Goal: Navigation & Orientation: Find specific page/section

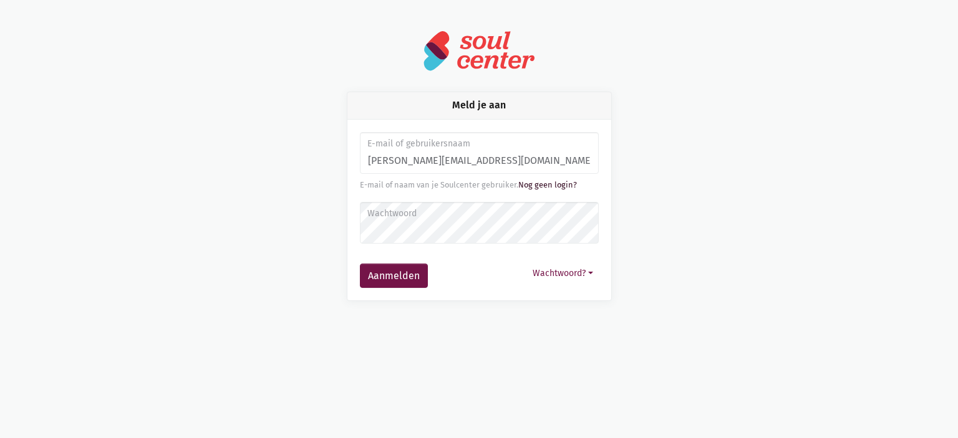
type input "monique.adamczijk@zorgbedrijf.be"
click at [360, 264] on button "Aanmelden" at bounding box center [394, 276] width 68 height 25
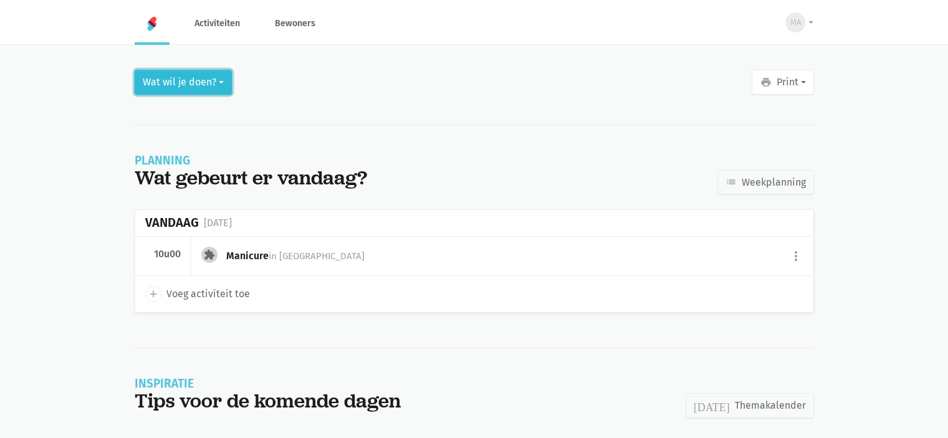
click at [189, 83] on button "Wat wil je doen?" at bounding box center [183, 82] width 97 height 25
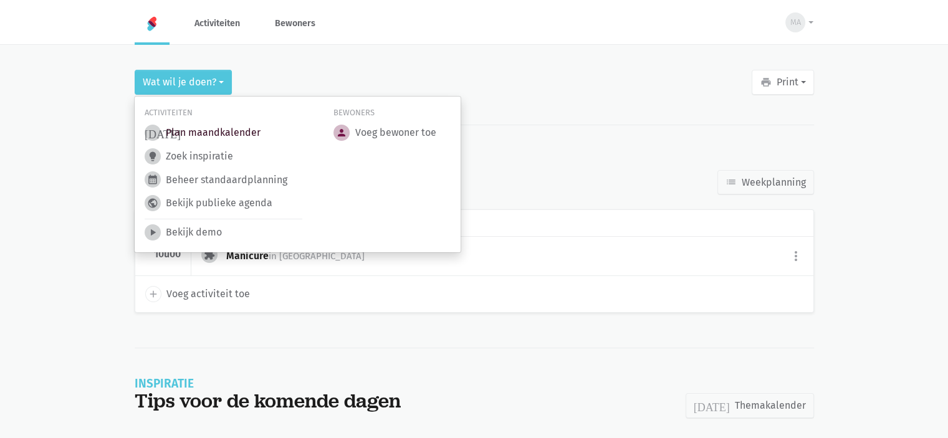
click at [200, 129] on link "[DATE] Plan maandkalender" at bounding box center [203, 133] width 116 height 16
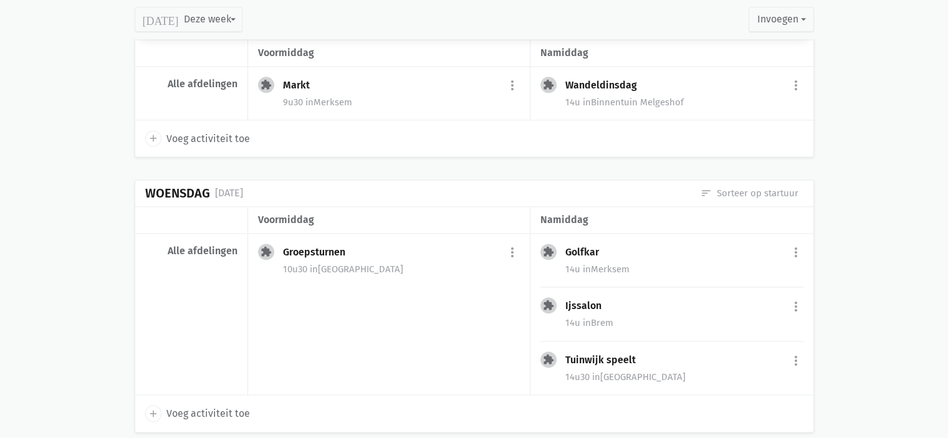
scroll to position [1684, 0]
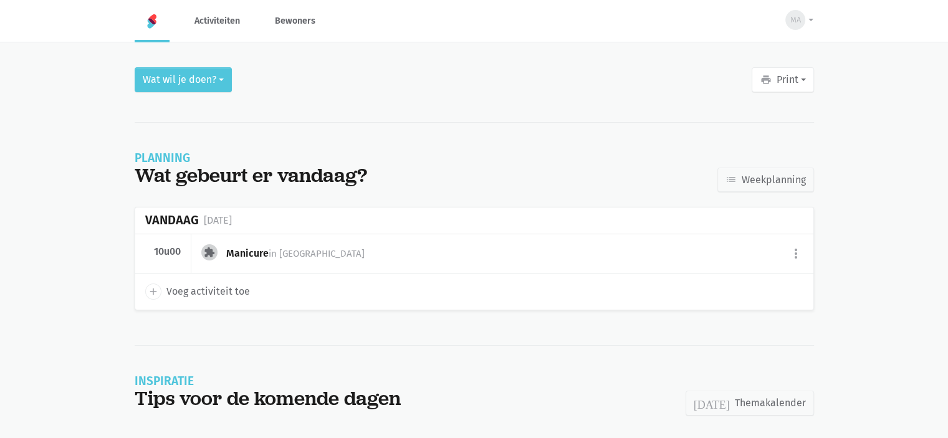
scroll to position [2, 0]
